Goal: Information Seeking & Learning: Learn about a topic

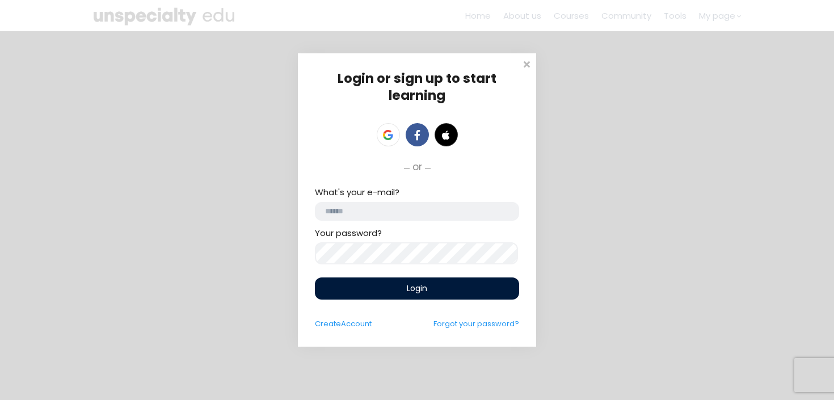
click at [394, 218] on input "email" at bounding box center [417, 211] width 204 height 19
click at [394, 130] on link at bounding box center [388, 134] width 23 height 23
click at [386, 144] on link at bounding box center [388, 134] width 23 height 23
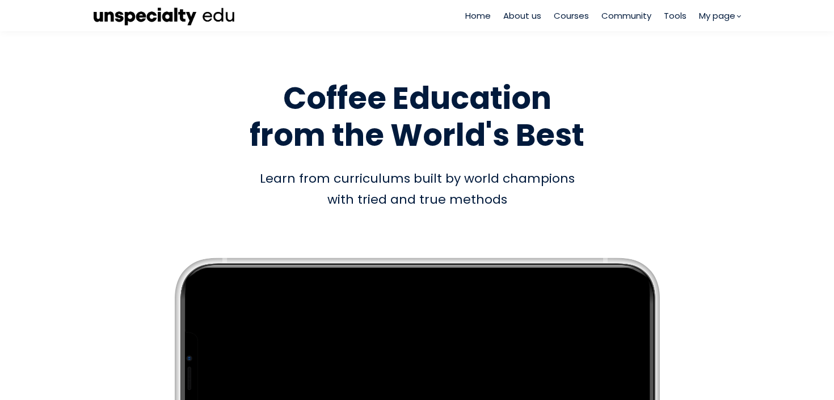
click at [565, 15] on span "Courses" at bounding box center [571, 15] width 35 height 13
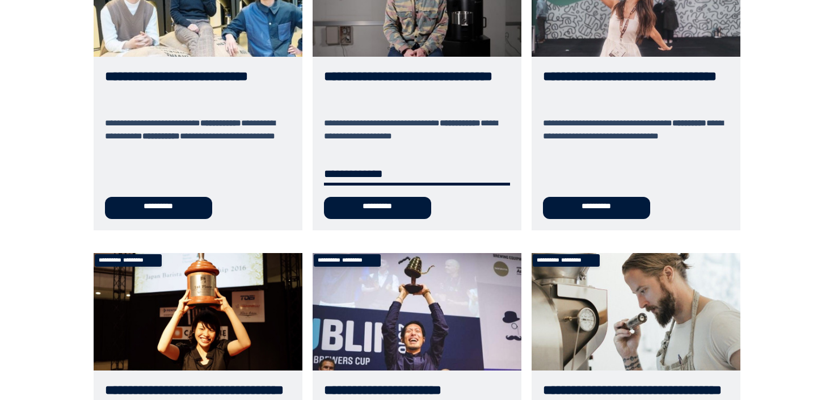
scroll to position [191, 0]
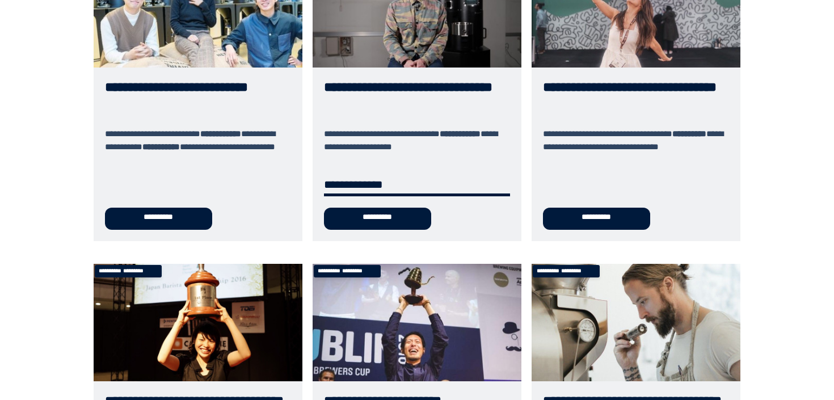
click at [427, 73] on link "**********" at bounding box center [417, 95] width 209 height 291
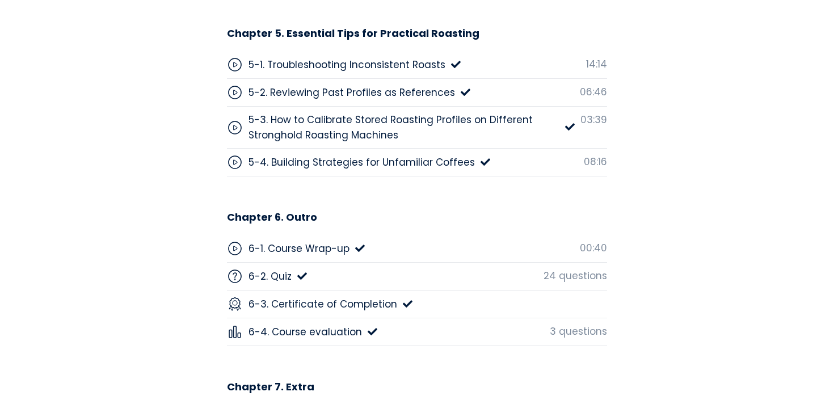
scroll to position [4645, 0]
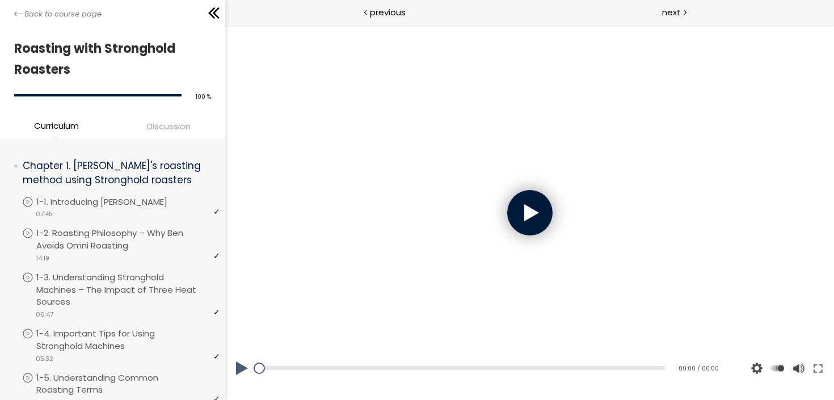
click at [535, 204] on div at bounding box center [529, 212] width 45 height 45
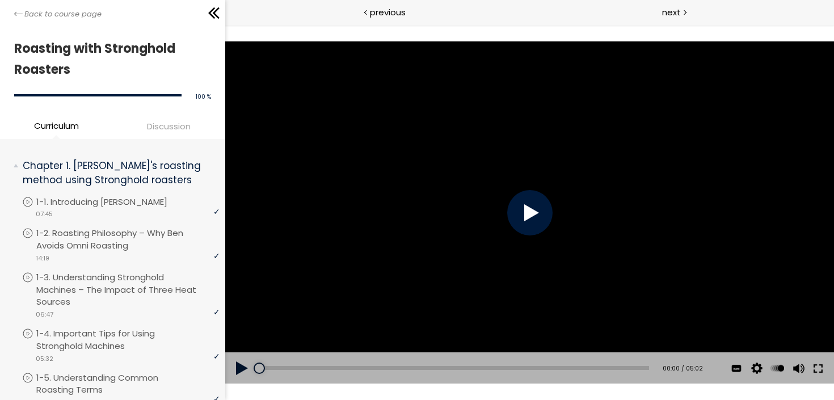
click at [821, 366] on button at bounding box center [817, 368] width 20 height 32
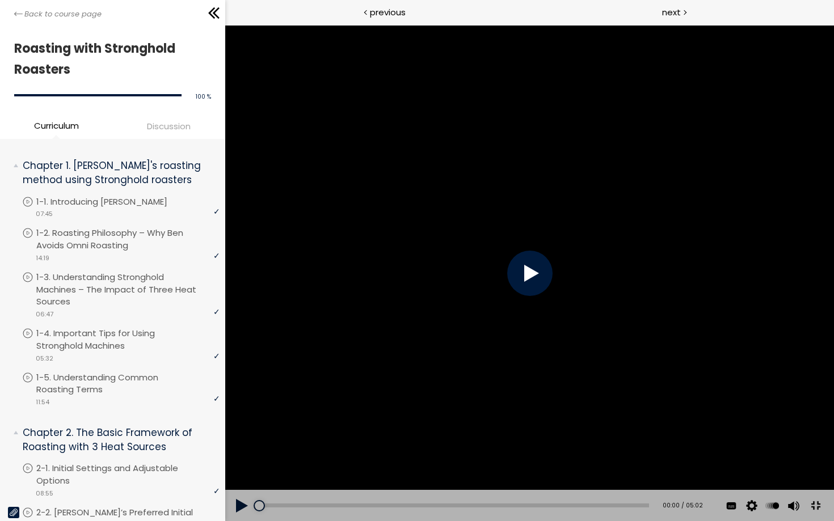
click at [552, 278] on div at bounding box center [529, 273] width 45 height 45
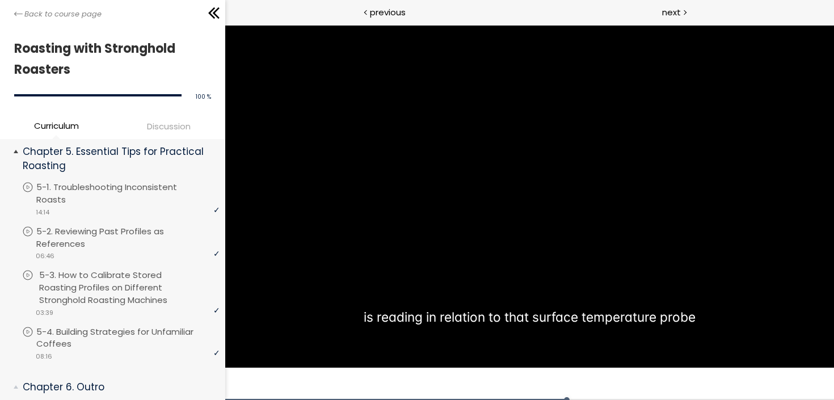
scroll to position [1377, 0]
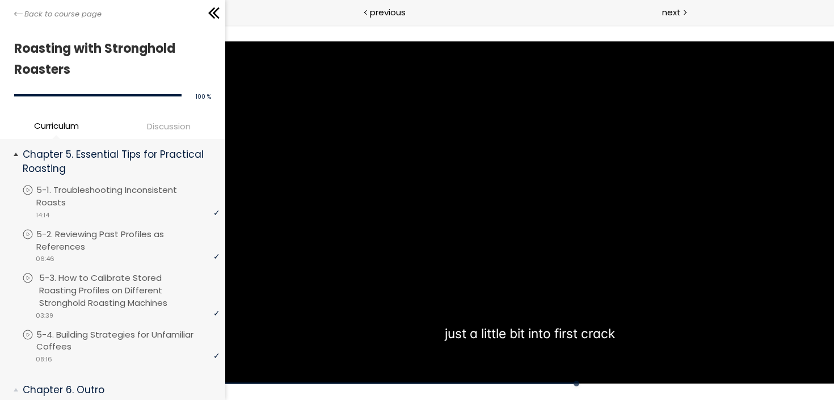
click at [163, 285] on p "5-3. How to Calibrate Stored Roasting Profiles on Different Stronghold Roasting…" at bounding box center [130, 290] width 183 height 37
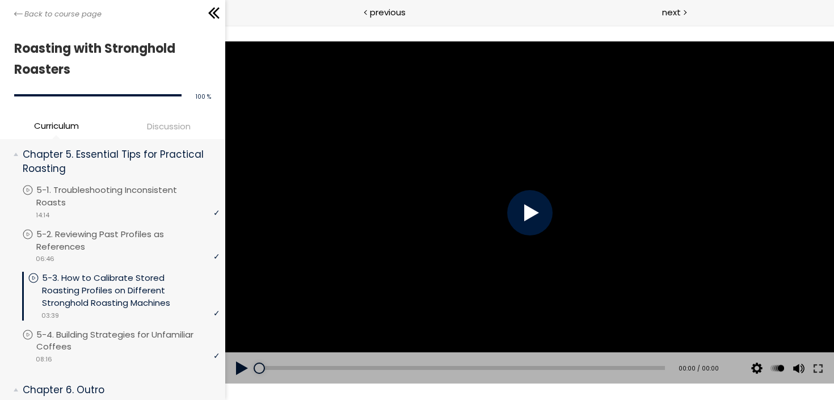
click at [403, 260] on div at bounding box center [529, 212] width 609 height 343
click at [523, 222] on div at bounding box center [529, 212] width 45 height 45
drag, startPoint x: 524, startPoint y: 217, endPoint x: 772, endPoint y: 374, distance: 294.0
click at [772, 372] on div "Click for sound @keyframes VOLUME_SMALL_WAVE_FLASH { 0% { opacity: 0; } 33% { o…" at bounding box center [529, 212] width 609 height 343
click at [817, 367] on button at bounding box center [817, 368] width 20 height 32
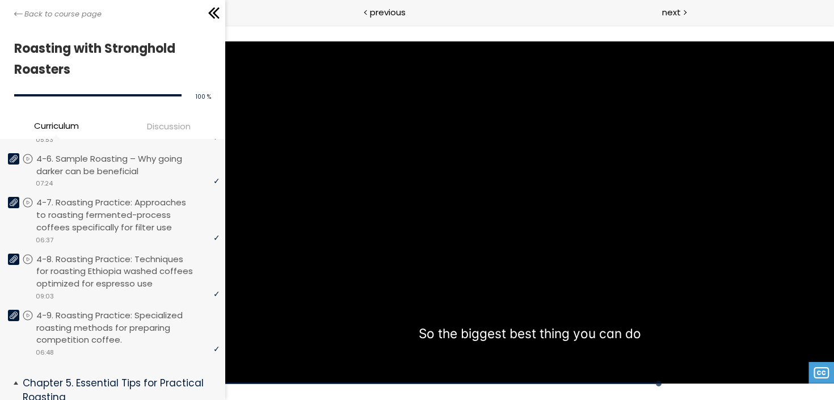
scroll to position [1149, 0]
click at [134, 268] on p "4-8. Roasting Practice: Techniques for roasting Ethiopia washed coffees optimiz…" at bounding box center [130, 270] width 183 height 37
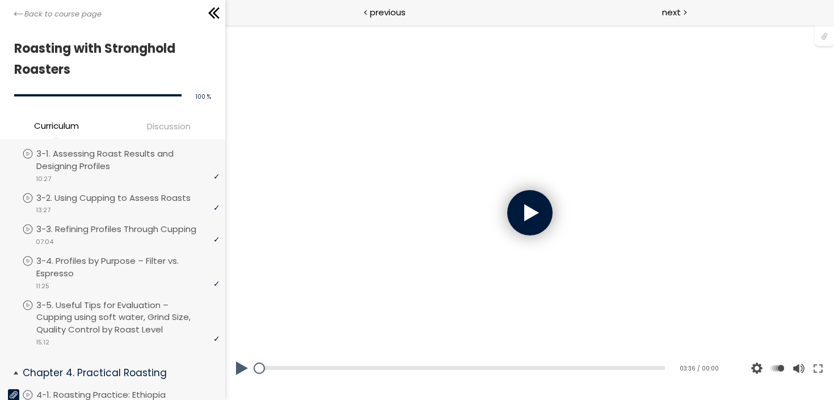
scroll to position [450, 0]
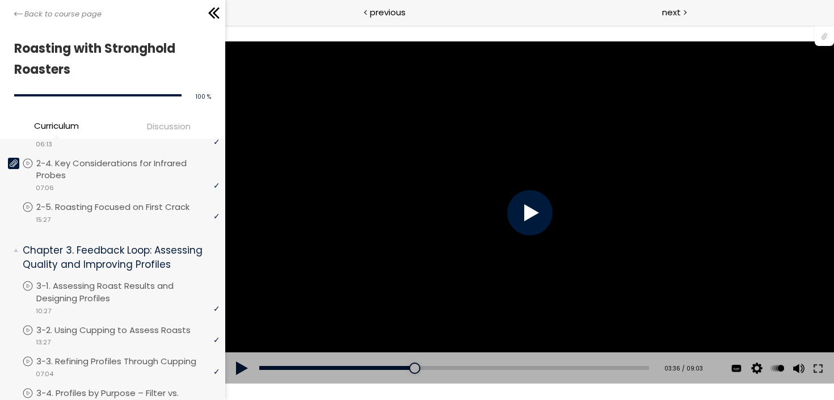
click at [364, 302] on div "You can download the roast profile image by clicking the 📎 above. * Amount of g…" at bounding box center [529, 212] width 609 height 343
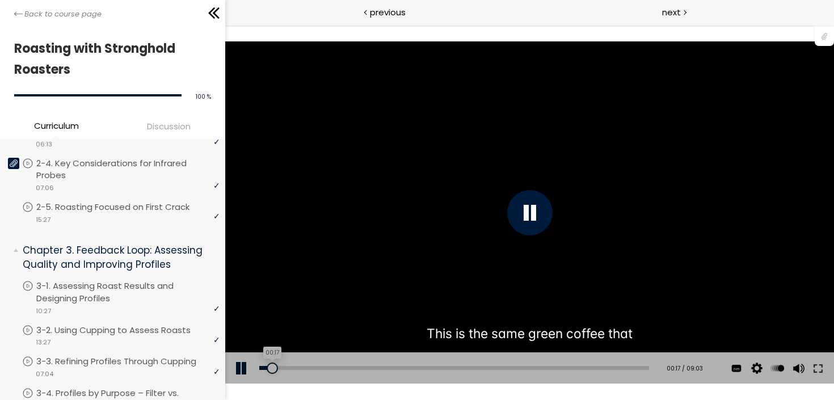
click at [271, 368] on div "00:17" at bounding box center [454, 368] width 390 height 4
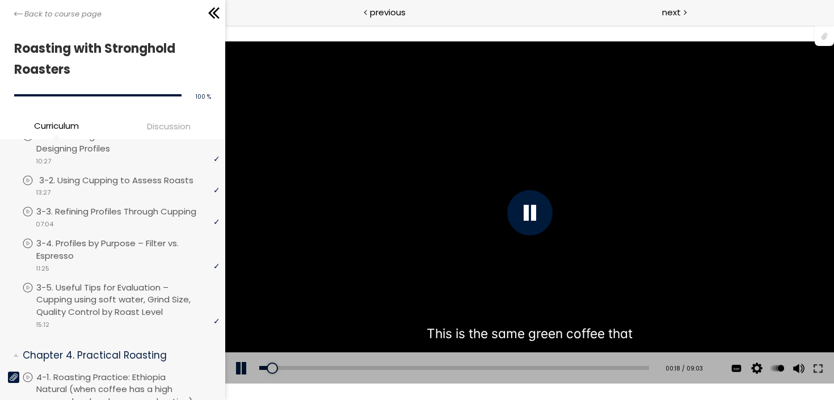
scroll to position [604, 0]
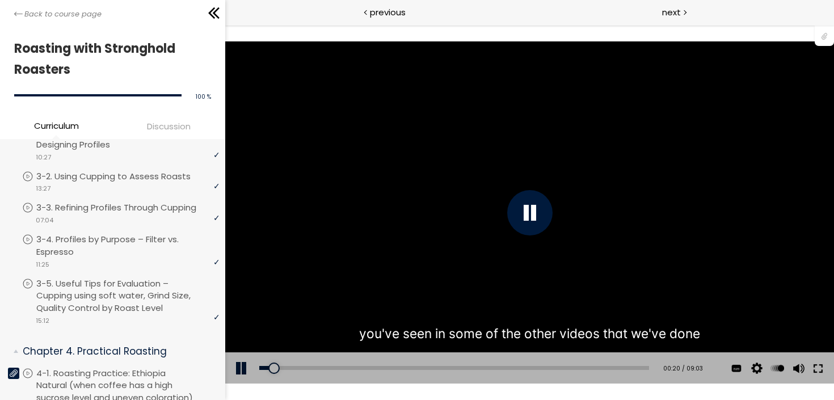
click at [823, 367] on button at bounding box center [817, 368] width 20 height 32
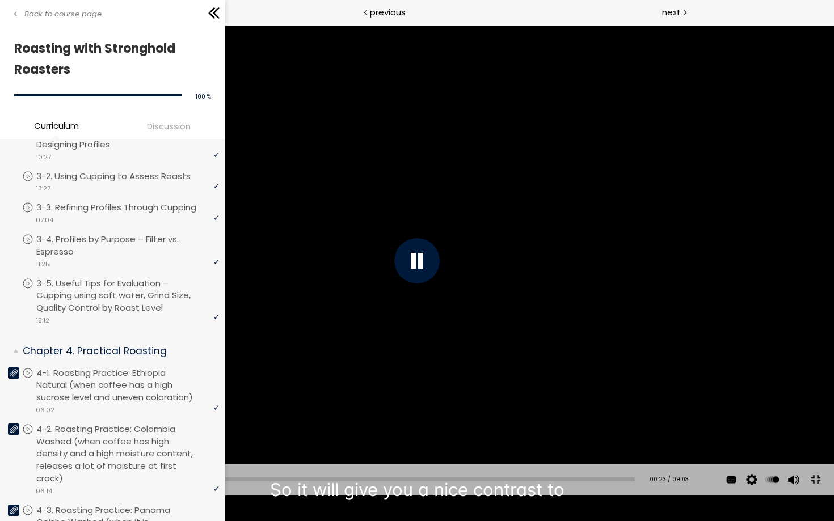
click at [88, 496] on div "Add chapter 00:49" at bounding box center [334, 480] width 601 height 32
click at [88, 482] on div "00:50" at bounding box center [334, 480] width 601 height 4
click at [137, 482] on div "01:37" at bounding box center [334, 480] width 601 height 4
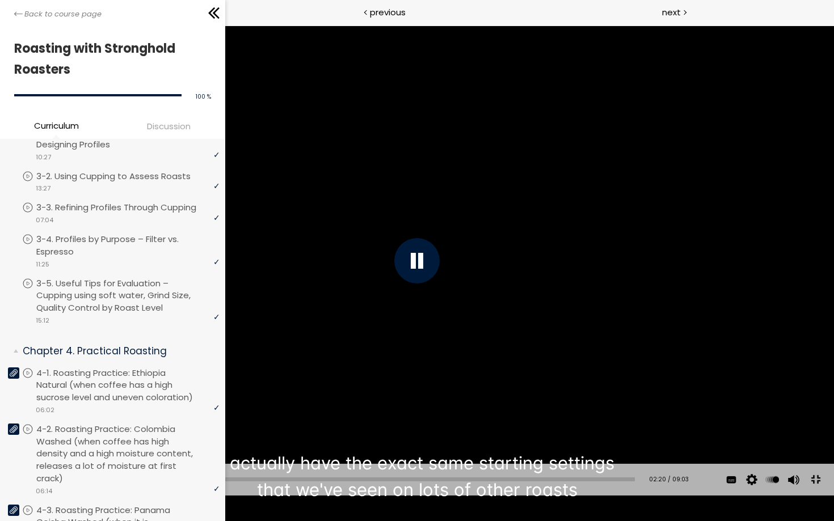
click at [816, 492] on button at bounding box center [816, 480] width 26 height 26
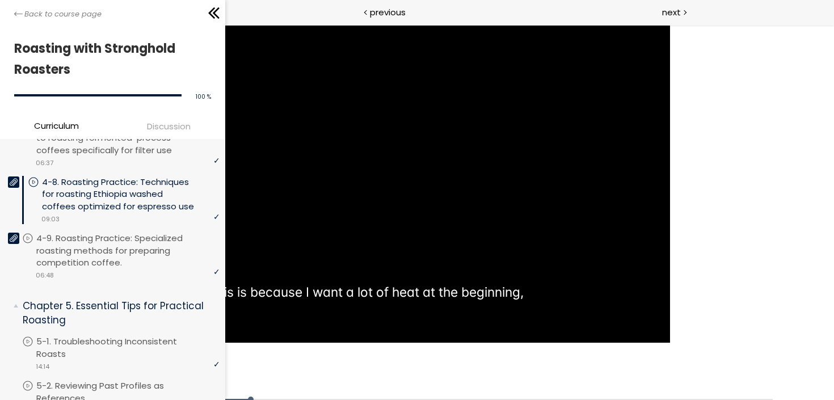
scroll to position [1253, 0]
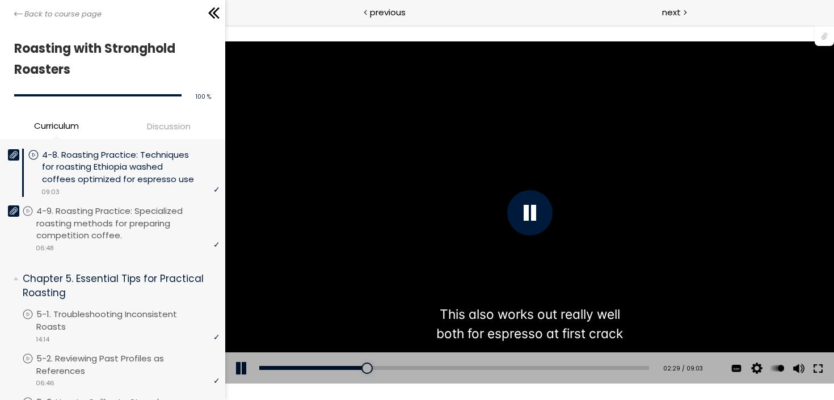
click at [821, 369] on button at bounding box center [817, 368] width 20 height 32
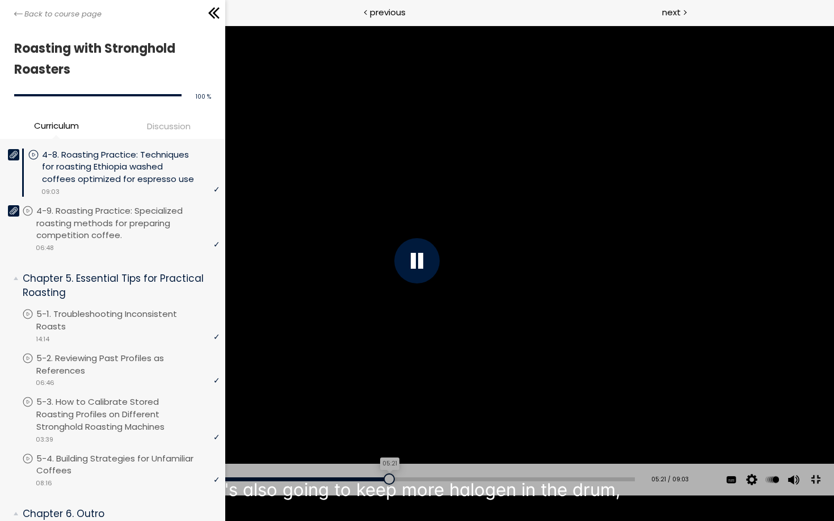
click at [380, 482] on div "05:21" at bounding box center [334, 480] width 601 height 4
click at [379, 485] on div at bounding box center [384, 479] width 11 height 11
click at [818, 492] on button at bounding box center [816, 480] width 26 height 26
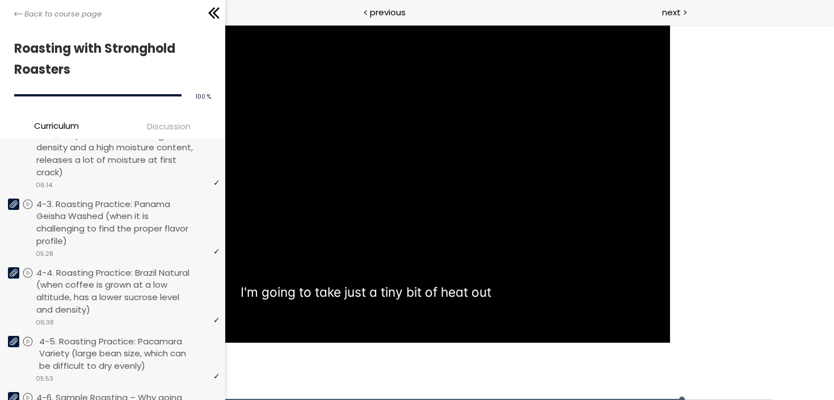
scroll to position [911, 0]
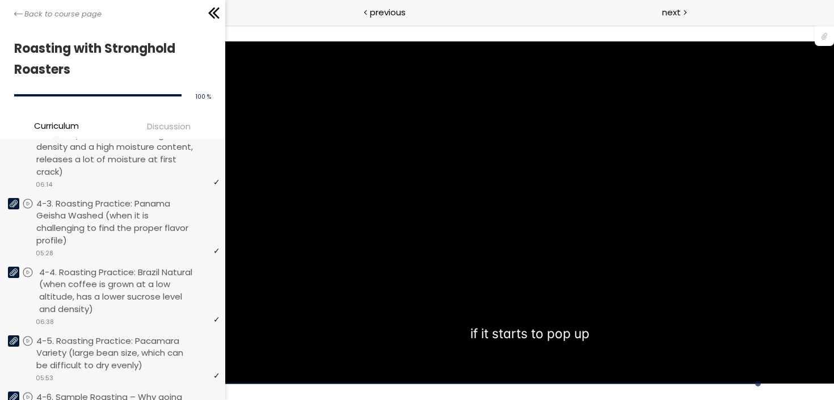
click at [155, 277] on p "4-4. Roasting Practice: Brazil Natural (when coffee is grown at a low altitude,…" at bounding box center [130, 290] width 183 height 49
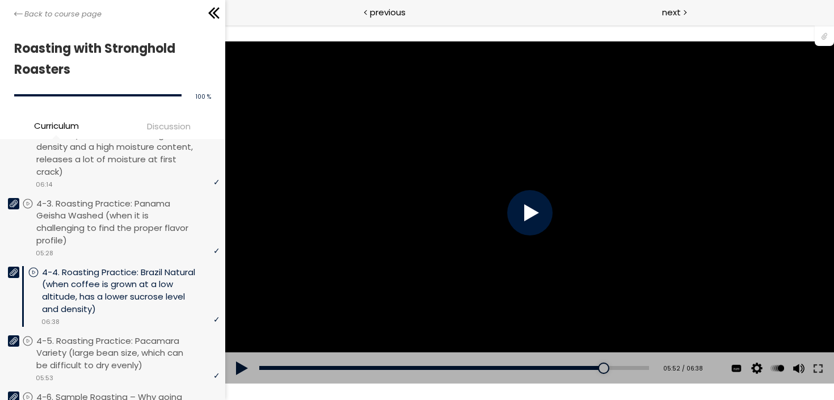
click at [474, 243] on div "You can download the roast profile image by clicking the 📎 above. * Amount of g…" at bounding box center [529, 212] width 609 height 343
click at [528, 214] on div at bounding box center [529, 212] width 45 height 45
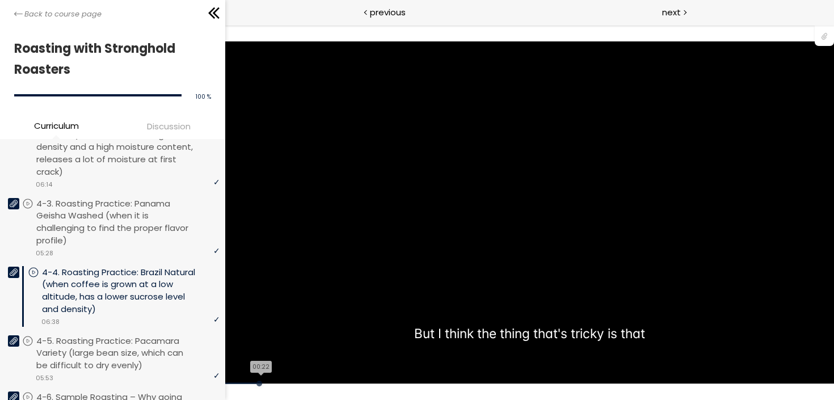
click at [280, 369] on div "The video is loading... Click for sound @keyframes VOLUME_SMALL_WAVE_FLASH { 0%…" at bounding box center [529, 212] width 609 height 343
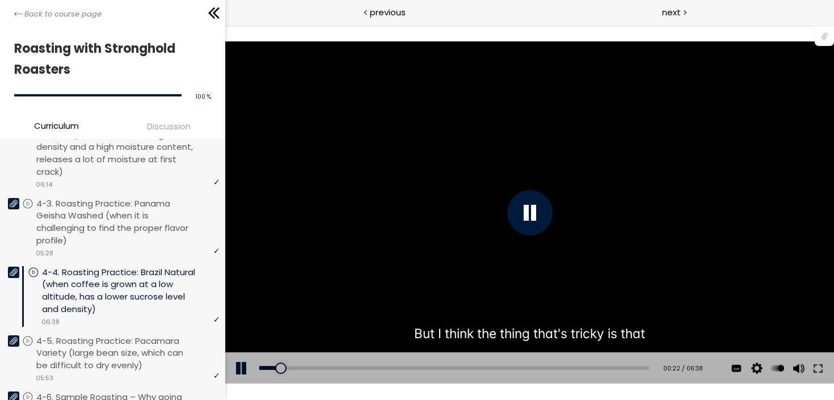
click at [315, 330] on div "You can download the roast profile image by clicking the 📎 above. * Amount of g…" at bounding box center [529, 212] width 609 height 343
click at [379, 319] on div "You can download the roast profile image by clicking the 📎 above. * Amount of g…" at bounding box center [529, 212] width 609 height 343
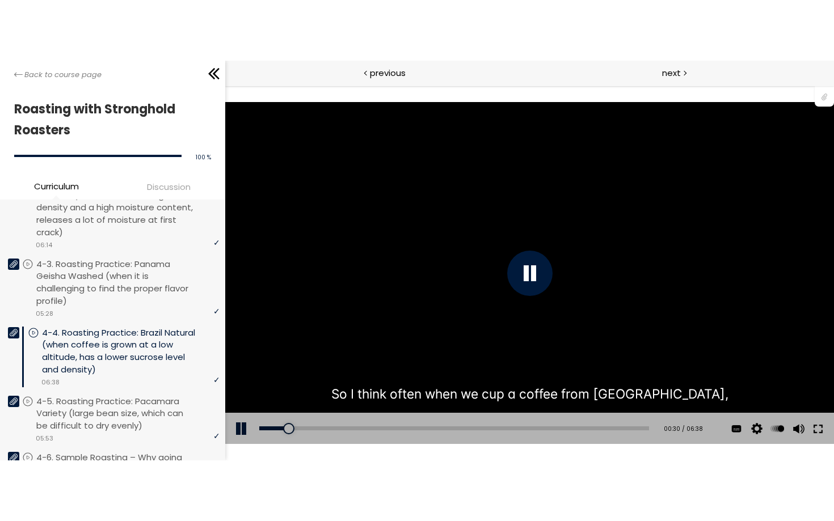
click at [822, 435] on button at bounding box center [817, 429] width 20 height 32
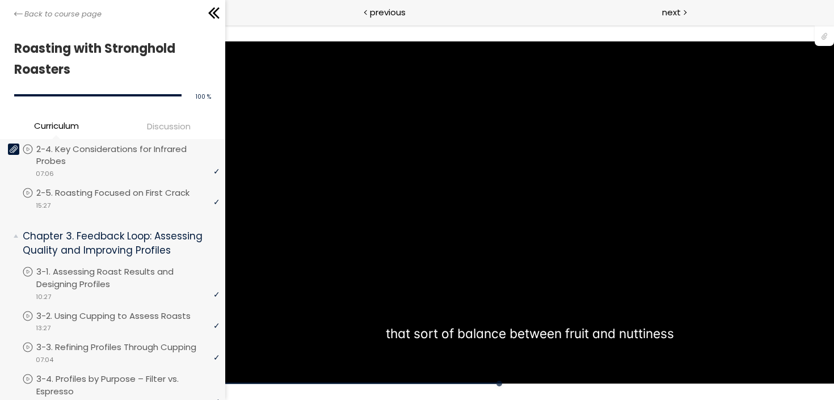
scroll to position [466, 0]
click at [141, 245] on li "Chapter 3. Feedback Loop: Assessing Quality and Improving Profiles You have to …" at bounding box center [112, 348] width 225 height 259
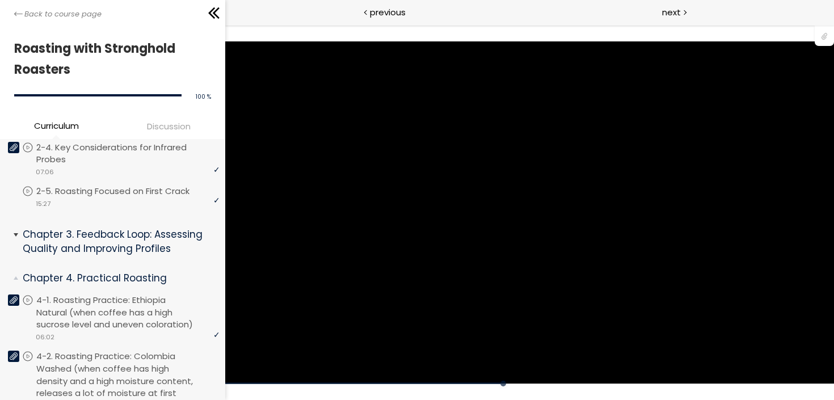
click at [149, 230] on p "Chapter 3. Feedback Loop: Assessing Quality and Improving Profiles" at bounding box center [117, 241] width 188 height 28
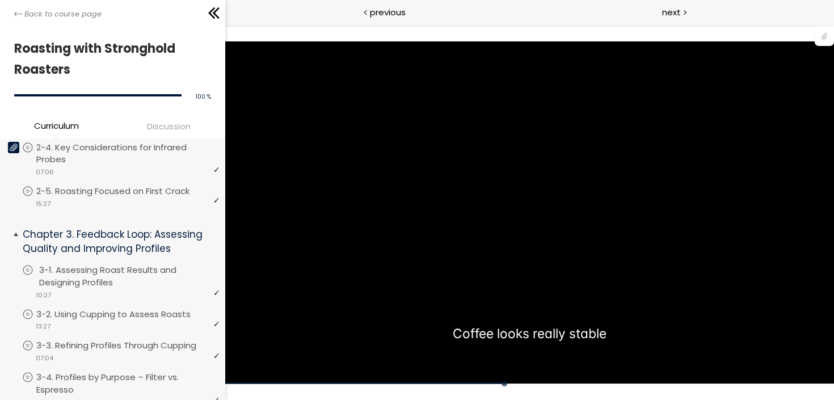
click at [121, 264] on p "3-1. Assessing Roast Results and Designing Profiles" at bounding box center [130, 276] width 183 height 25
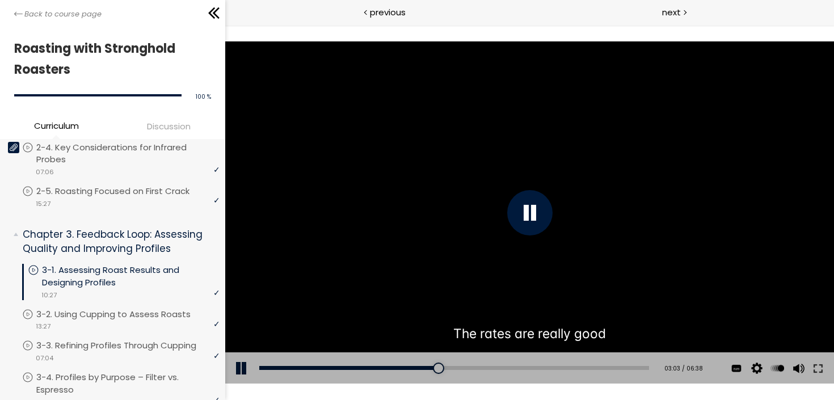
click at [277, 254] on div "You can download the roast profile image by clicking the 📎 above. * Amount of g…" at bounding box center [529, 212] width 609 height 343
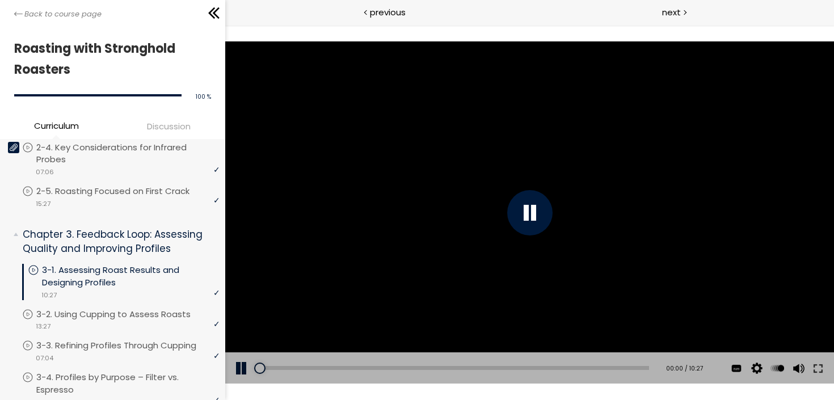
click at [487, 136] on div at bounding box center [529, 212] width 609 height 343
